Goal: Task Accomplishment & Management: Complete application form

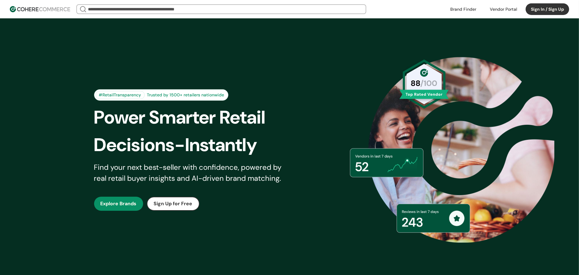
click at [532, 12] on button "Sign In / Sign Up" at bounding box center [546, 9] width 43 height 12
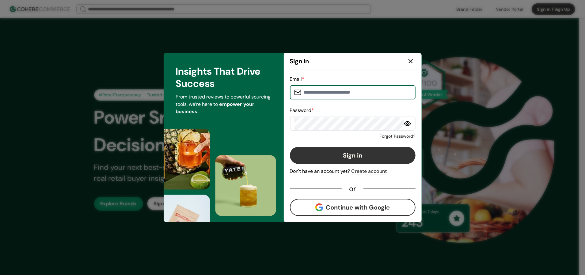
type input "**********"
click at [325, 95] on input "**********" at bounding box center [356, 92] width 110 height 12
